Goal: Information Seeking & Learning: Learn about a topic

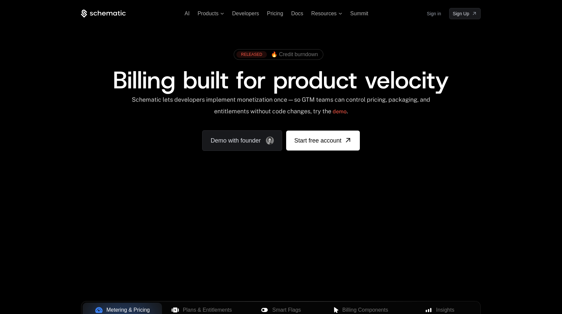
click at [456, 207] on div "Your browser does not support the video tag." at bounding box center [281, 196] width 432 height 280
click at [110, 8] on div "AI Products Developers Pricing Docs Resources Summit Sign in Sign Up" at bounding box center [281, 13] width 400 height 11
click at [106, 12] on icon at bounding box center [103, 14] width 45 height 8
click at [215, 15] on span "Products" at bounding box center [208, 14] width 21 height 6
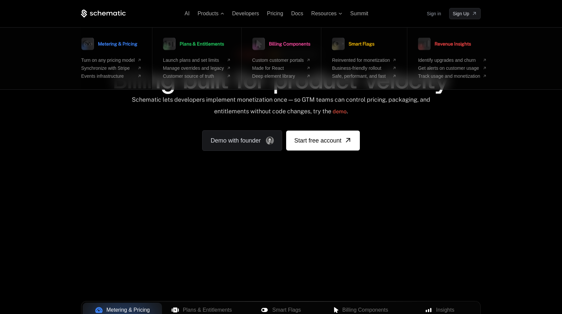
click at [130, 44] on span "Metering & Pricing" at bounding box center [118, 44] width 40 height 5
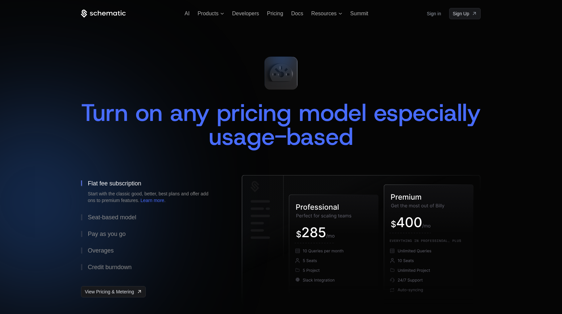
click at [182, 16] on div "AI Products Developers Pricing Docs Resources Summit Sign in Sign Up" at bounding box center [281, 13] width 400 height 11
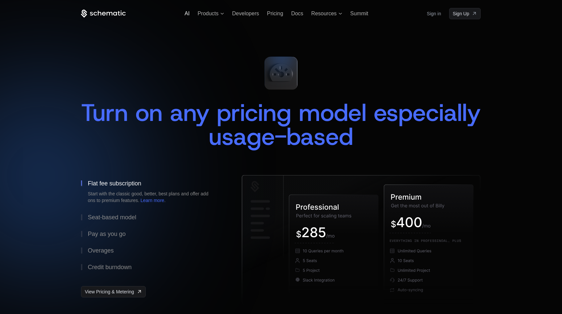
click at [185, 13] on span "AI" at bounding box center [187, 14] width 5 height 6
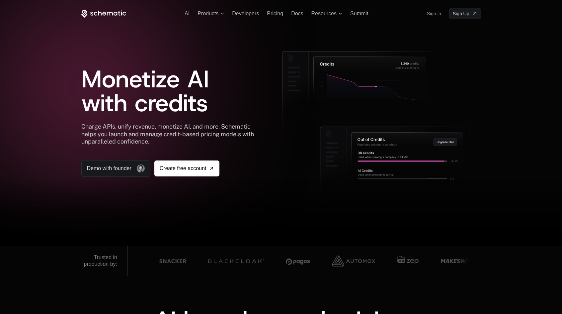
click at [457, 200] on div at bounding box center [281, 212] width 562 height 66
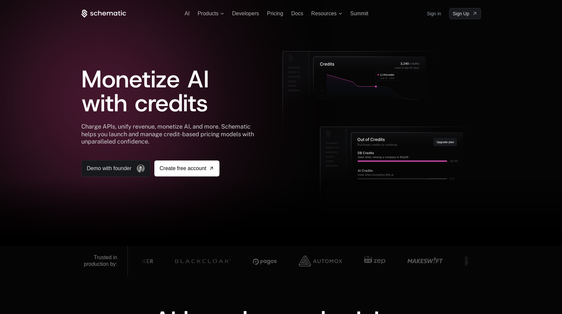
click at [99, 13] on icon at bounding box center [103, 14] width 45 height 8
